Goal: Task Accomplishment & Management: Manage account settings

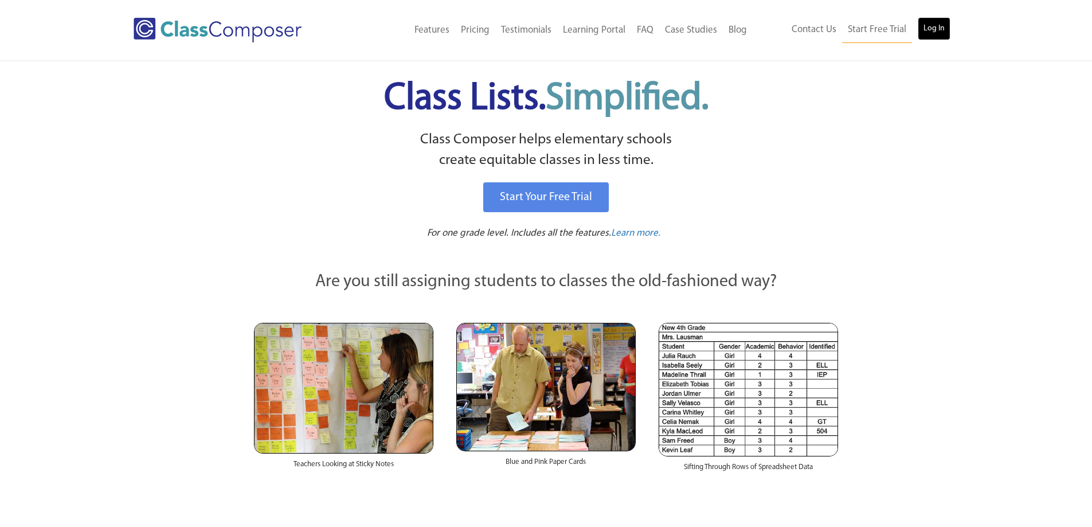
click at [935, 25] on link "Log In" at bounding box center [933, 28] width 33 height 23
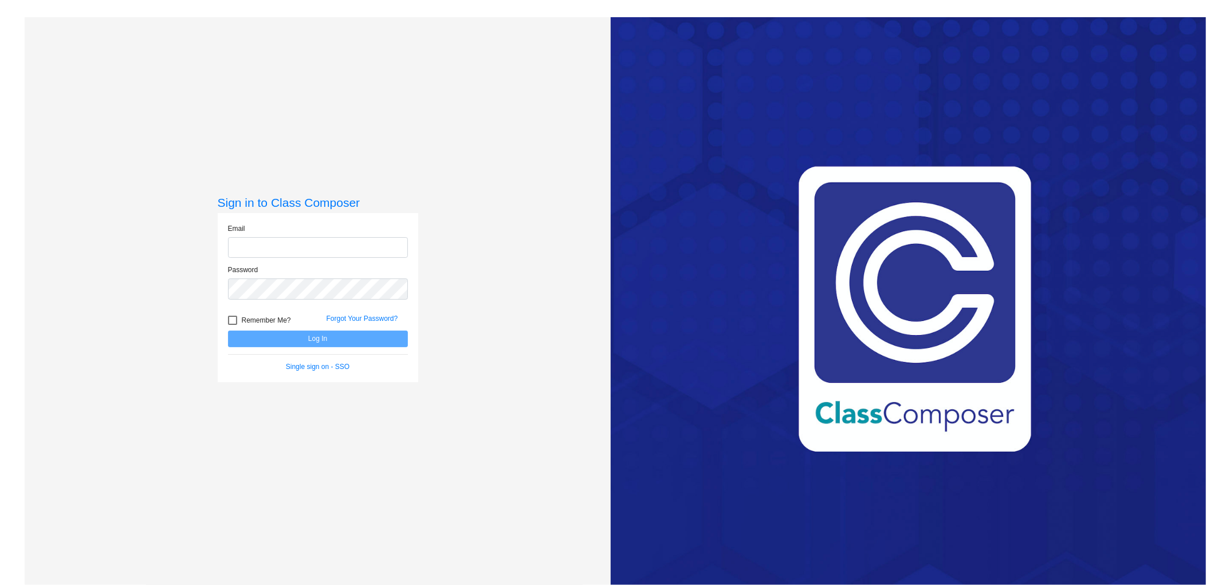
click at [287, 248] on input "email" at bounding box center [318, 247] width 180 height 21
type input "janelle_bradley@lkstevens.wednet.edu"
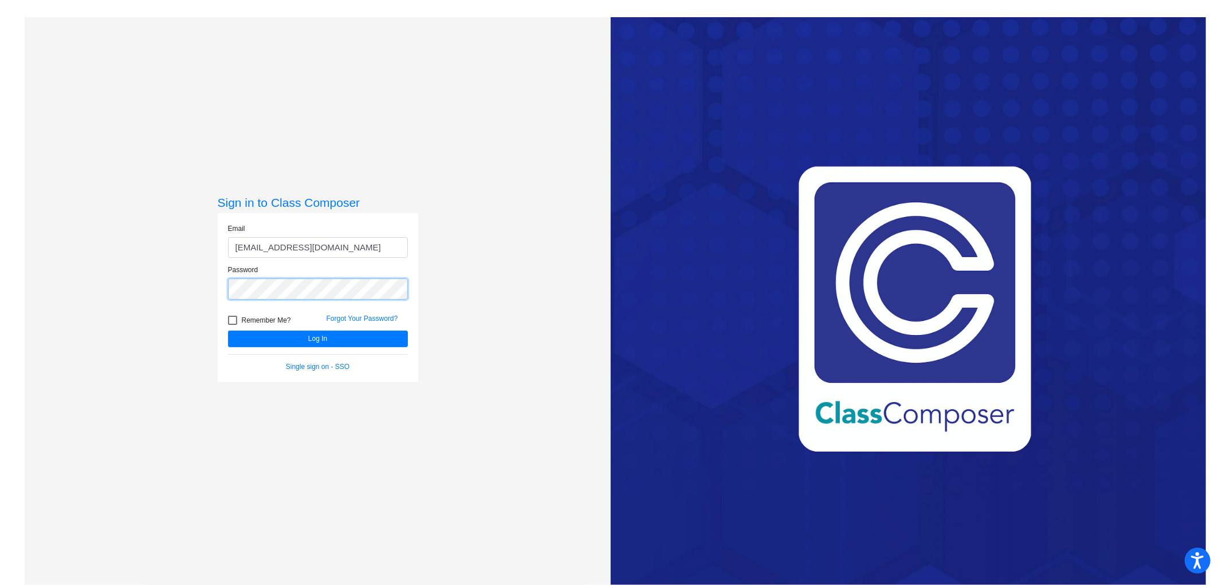
click at [228, 331] on button "Log In" at bounding box center [318, 339] width 180 height 17
click at [191, 291] on div "Sign in to Class Composer Email janelle_bradley@lkstevens.wednet.edu Password R…" at bounding box center [318, 309] width 587 height 585
click at [228, 331] on button "Log In" at bounding box center [318, 339] width 180 height 17
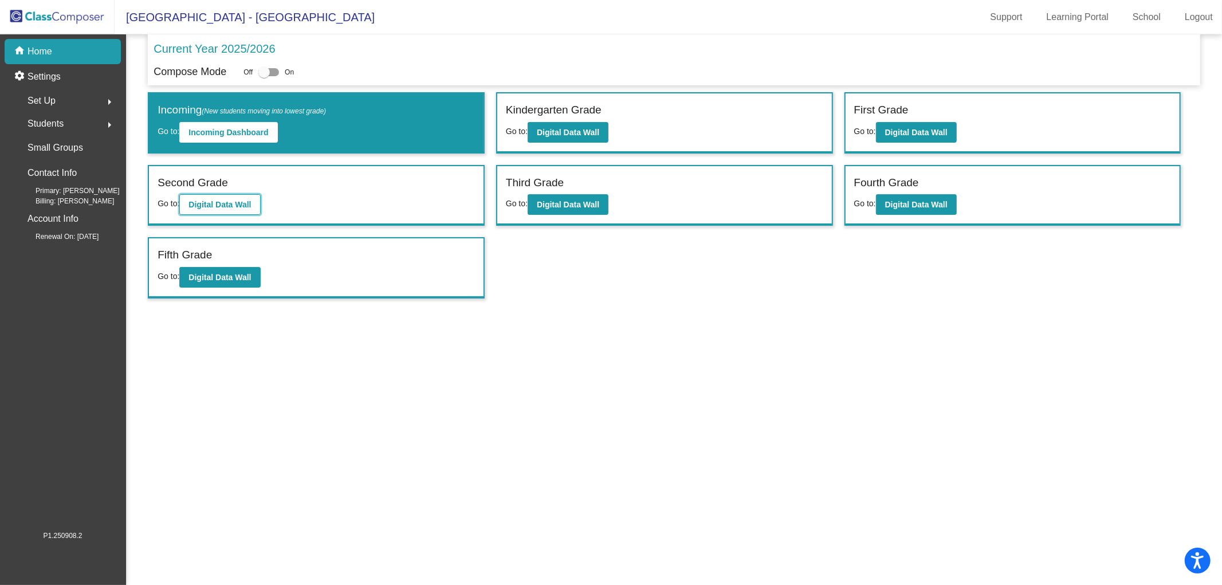
click at [232, 200] on b "Digital Data Wall" at bounding box center [220, 204] width 62 height 9
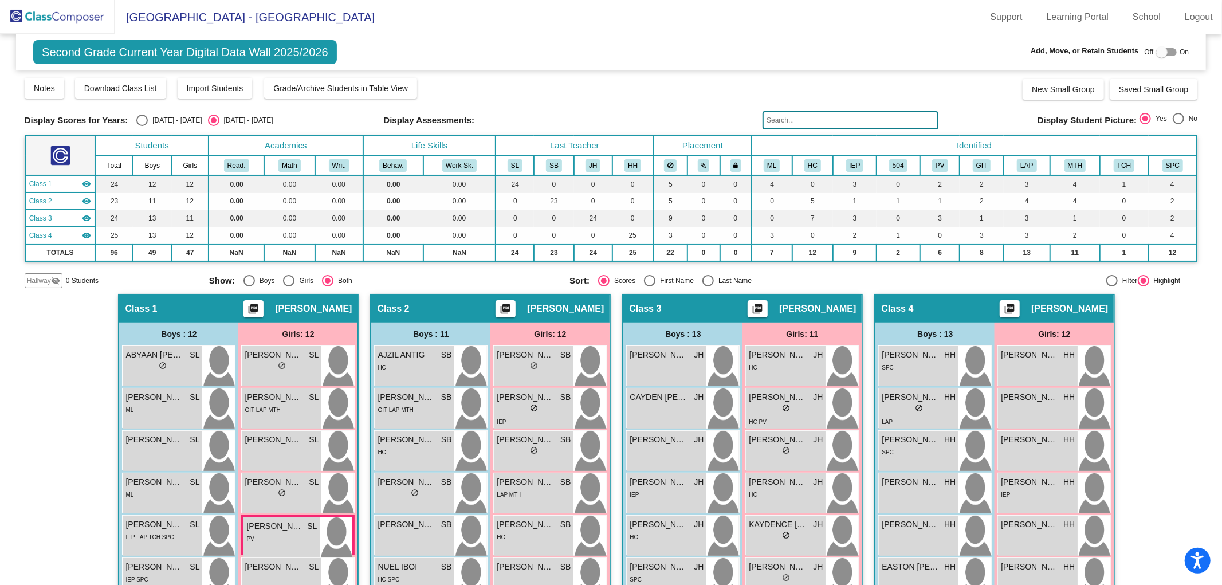
click at [53, 15] on img at bounding box center [57, 17] width 115 height 34
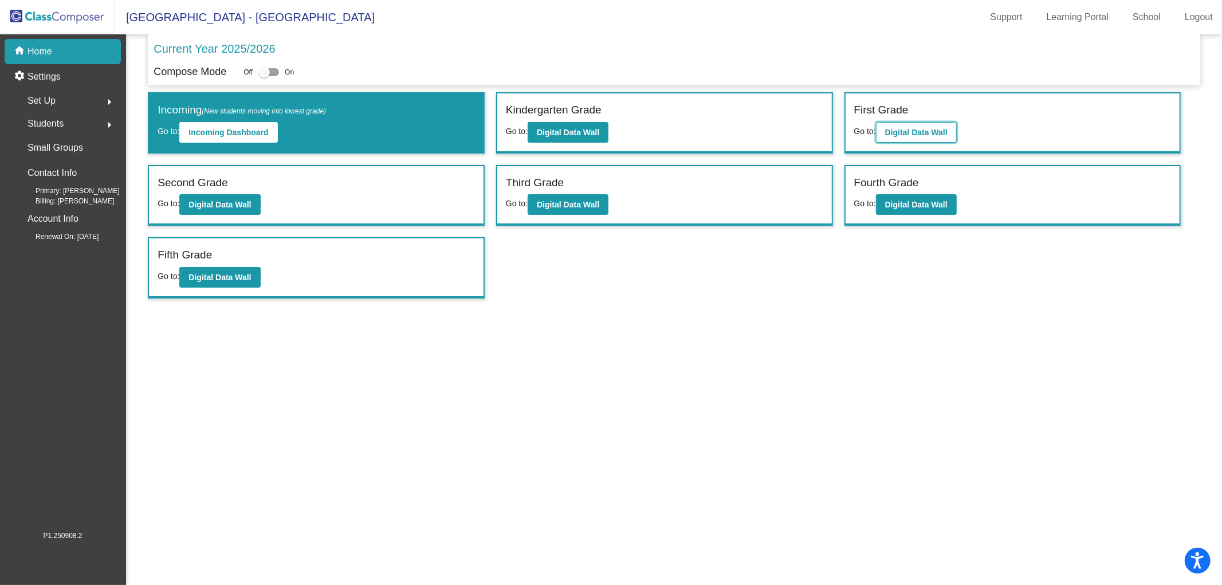
click at [912, 132] on b "Digital Data Wall" at bounding box center [916, 132] width 62 height 9
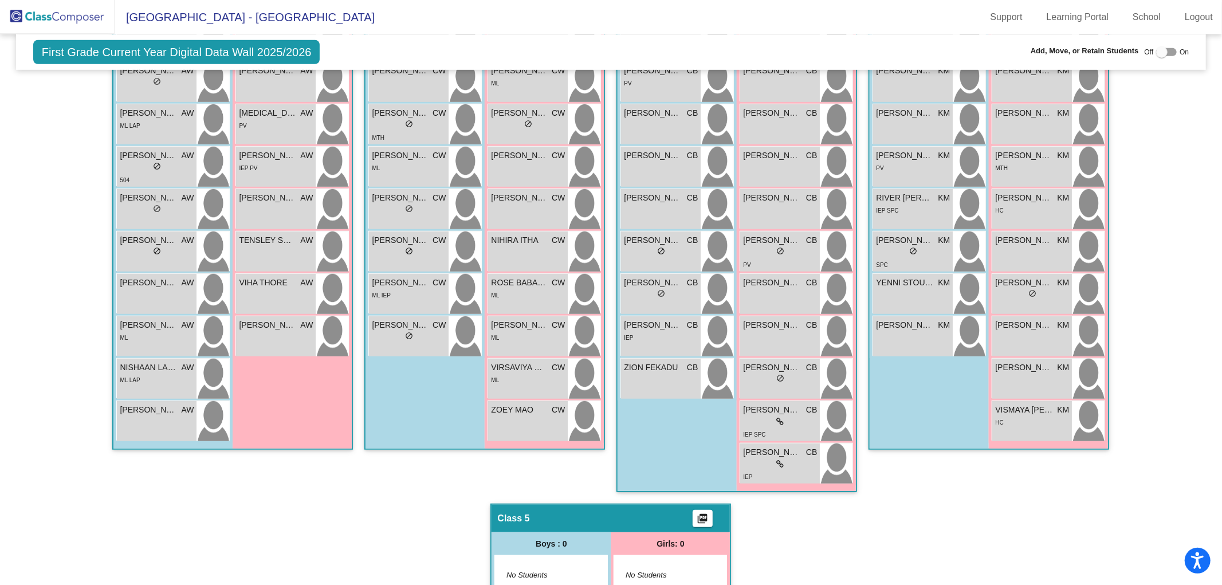
scroll to position [552, 0]
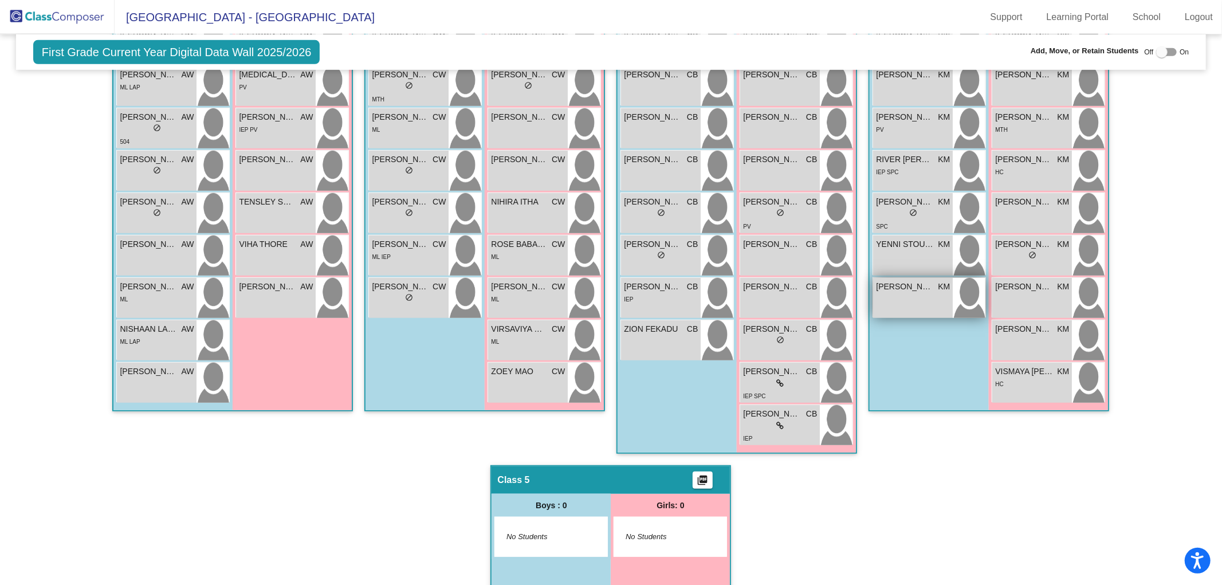
click at [919, 296] on div "ZEUS THYGERIUS MACARAEG KM lock do_not_disturb_alt" at bounding box center [913, 298] width 80 height 40
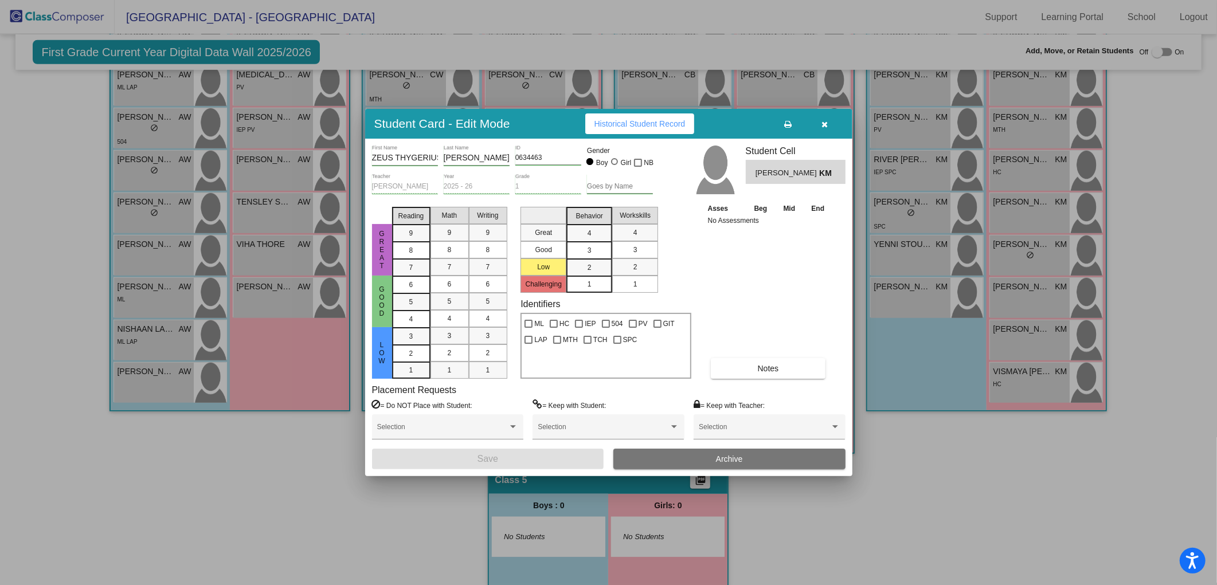
click at [750, 455] on button "Archive" at bounding box center [729, 459] width 232 height 21
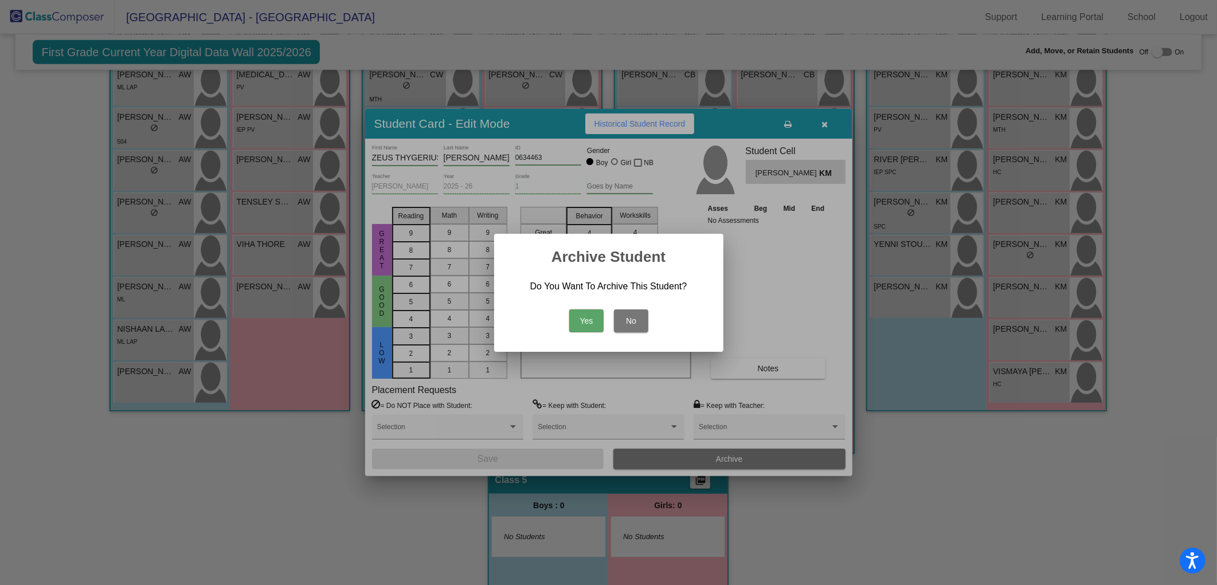
click at [594, 323] on button "Yes" at bounding box center [586, 320] width 34 height 23
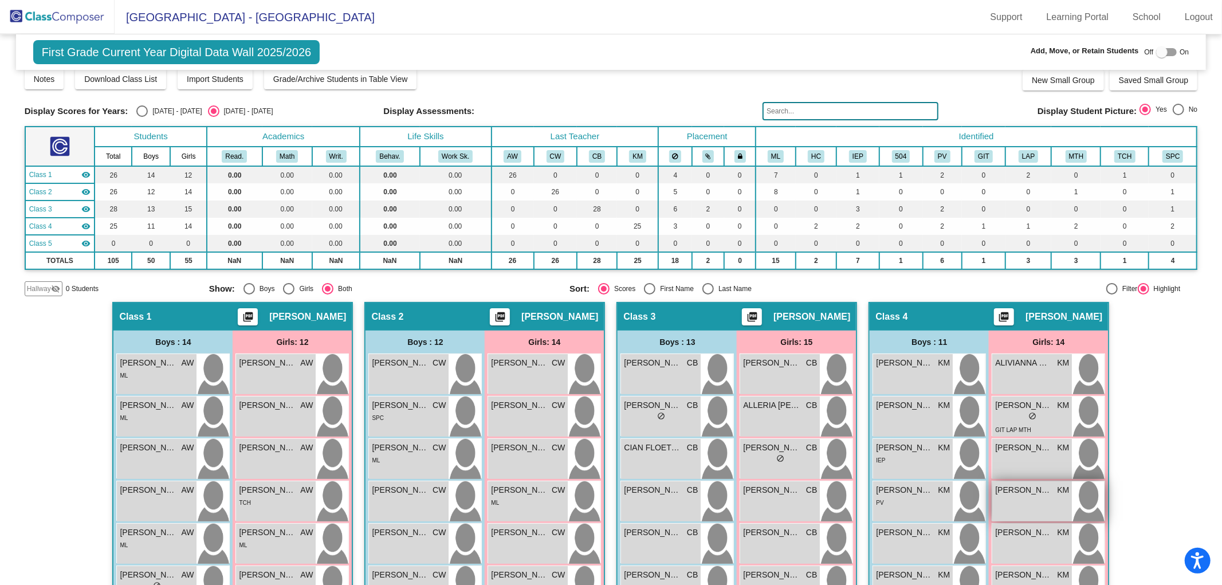
scroll to position [0, 0]
